Goal: Task Accomplishment & Management: Manage account settings

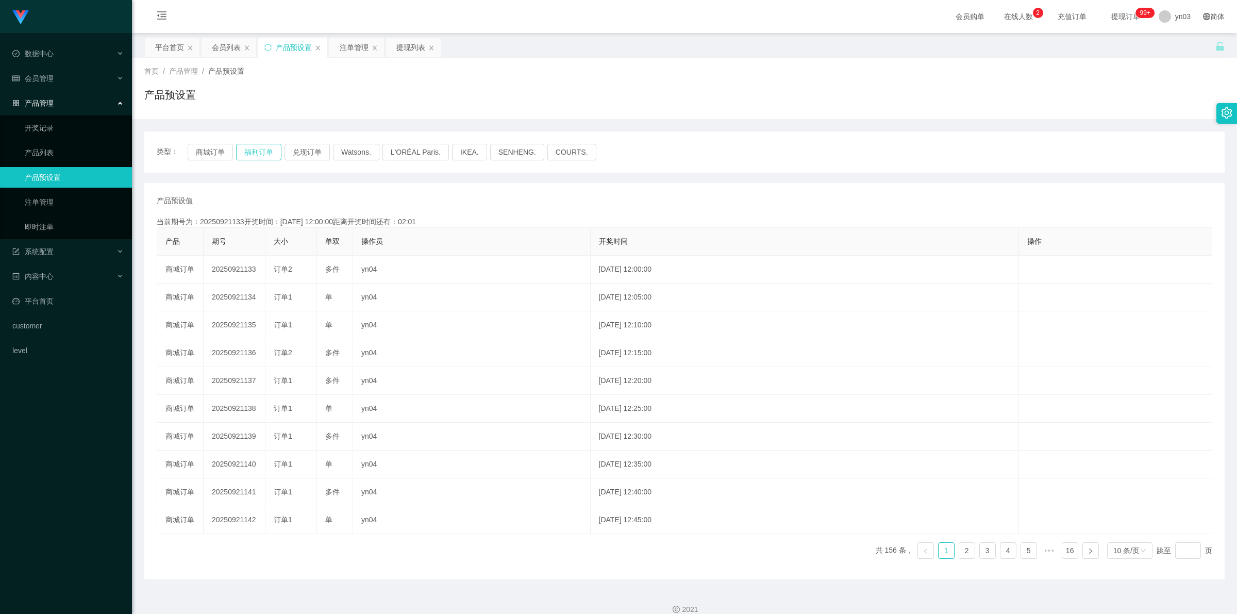
click at [250, 153] on button "福利订单" at bounding box center [258, 152] width 45 height 16
click at [346, 45] on div "注单管理" at bounding box center [354, 48] width 29 height 20
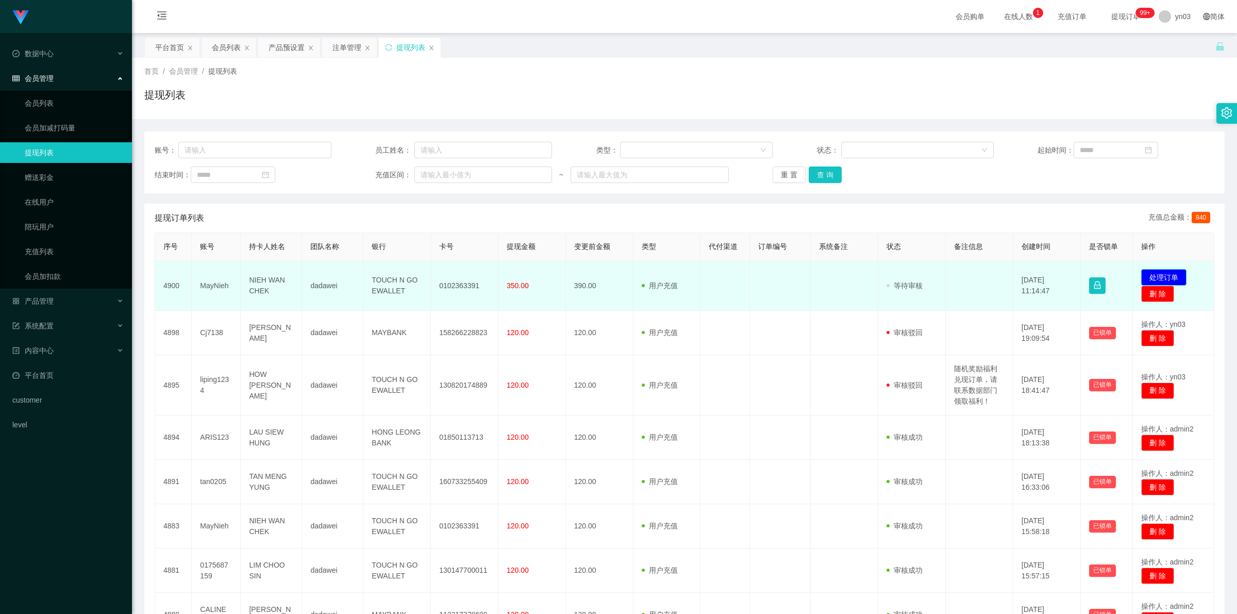
click at [1143, 275] on button "处理订单" at bounding box center [1163, 277] width 45 height 16
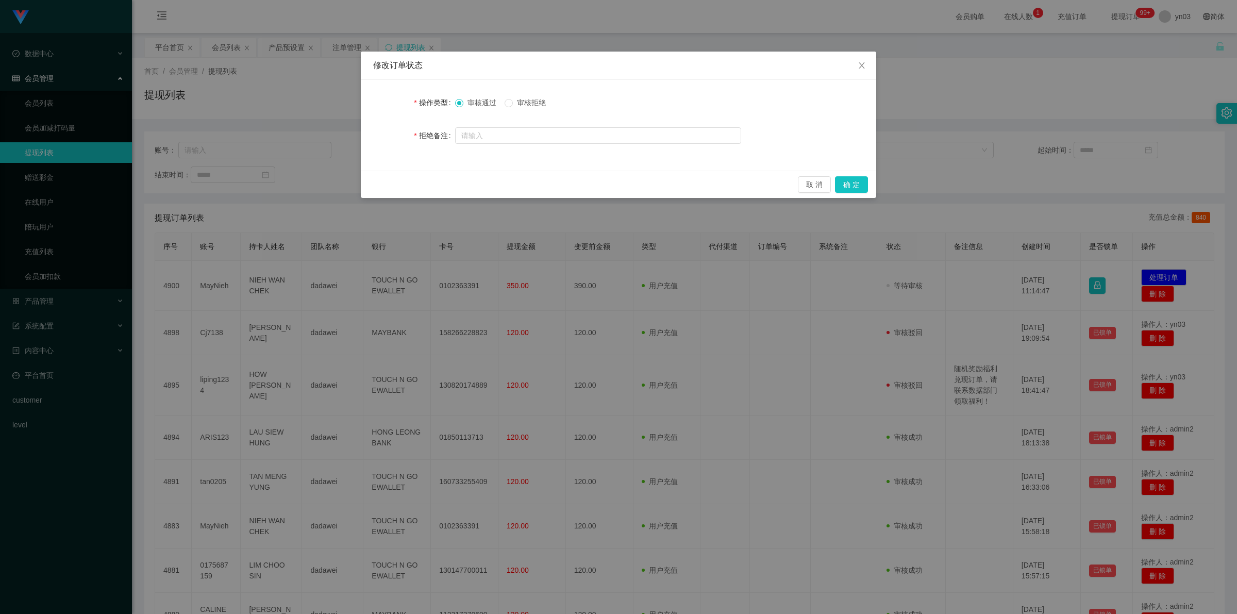
click at [536, 102] on span "审核拒绝" at bounding box center [531, 102] width 37 height 8
click at [555, 138] on input "text" at bounding box center [598, 135] width 286 height 16
type input "订单数据异常，请联系数据部门处理！！！"
click at [850, 184] on button "确 定" at bounding box center [851, 184] width 33 height 16
